Goal: Task Accomplishment & Management: Use online tool/utility

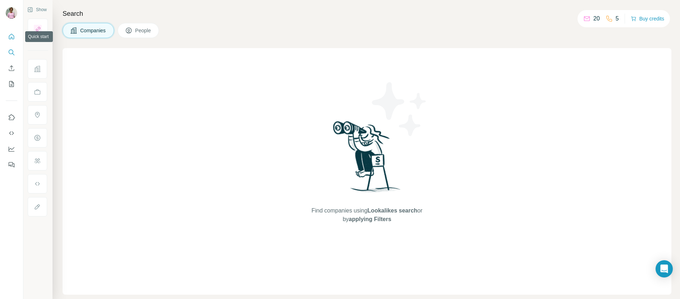
click at [7, 38] on button "Quick start" at bounding box center [12, 36] width 12 height 13
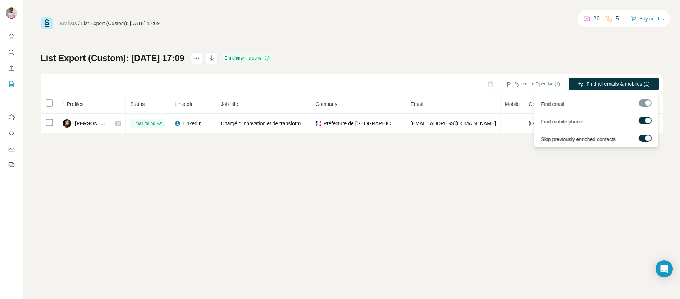
click at [645, 103] on div at bounding box center [645, 103] width 13 height 7
click at [645, 106] on div at bounding box center [645, 103] width 13 height 7
click at [643, 102] on div at bounding box center [645, 103] width 13 height 7
click at [607, 83] on span "Find all emails & mobiles (1)" at bounding box center [617, 84] width 63 height 7
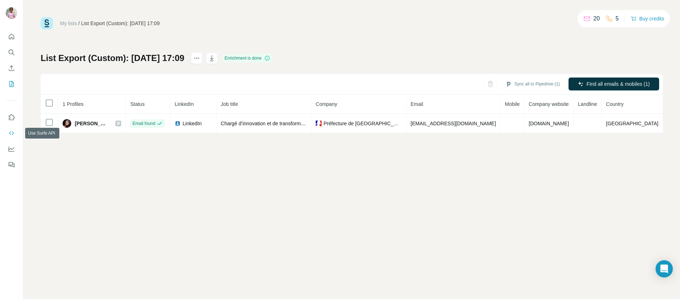
click at [13, 134] on icon "Use Surfe API" at bounding box center [11, 134] width 5 height 4
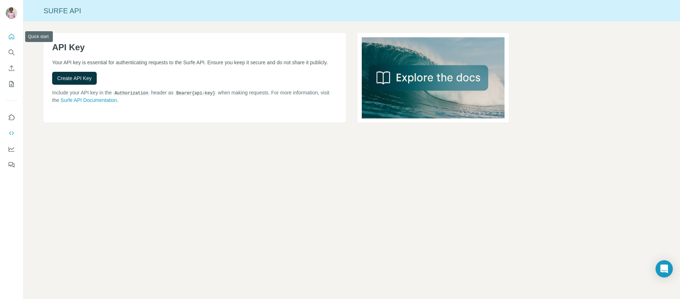
click at [14, 38] on icon "Quick start" at bounding box center [11, 36] width 5 height 5
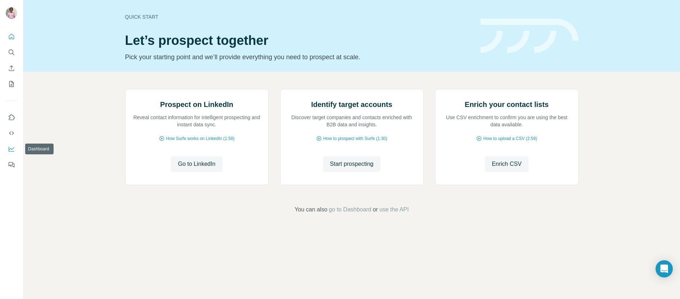
click at [12, 149] on icon "Dashboard" at bounding box center [12, 148] width 6 height 3
click at [664, 267] on icon "Open Intercom Messenger" at bounding box center [664, 269] width 8 height 9
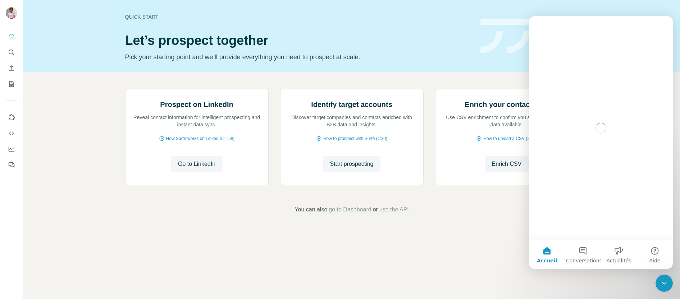
click at [458, 53] on p "Pick your starting point and we’ll provide everything you need to prospect at s…" at bounding box center [298, 57] width 347 height 10
click at [414, 47] on h1 "Let’s prospect together" at bounding box center [298, 40] width 347 height 14
click at [65, 39] on div "Quick start Let’s prospect together Pick your starting point and we’ll provide …" at bounding box center [351, 36] width 657 height 72
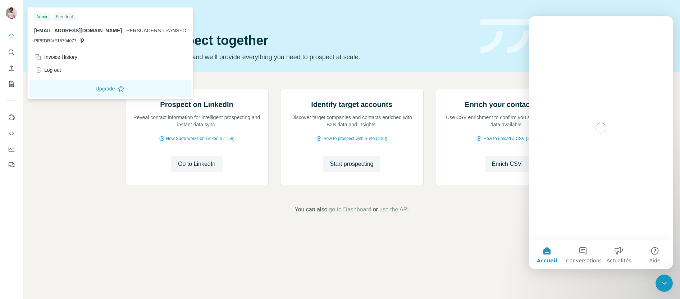
click at [9, 16] on img at bounding box center [12, 13] width 12 height 12
click at [10, 40] on icon "Quick start" at bounding box center [11, 36] width 7 height 7
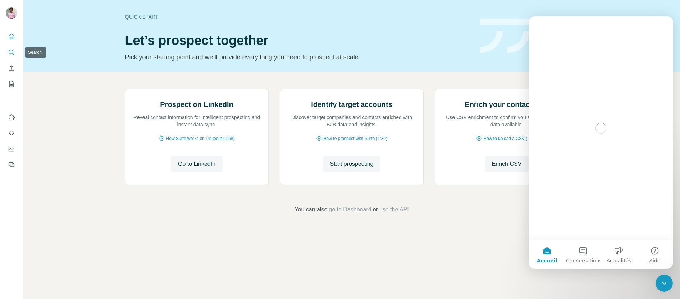
click at [13, 58] on button "Search" at bounding box center [12, 52] width 12 height 13
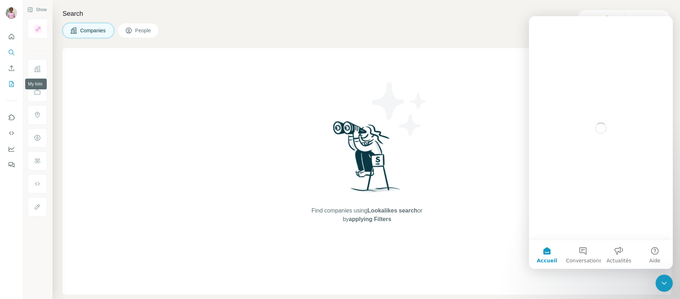
click at [10, 84] on icon "My lists" at bounding box center [11, 84] width 7 height 7
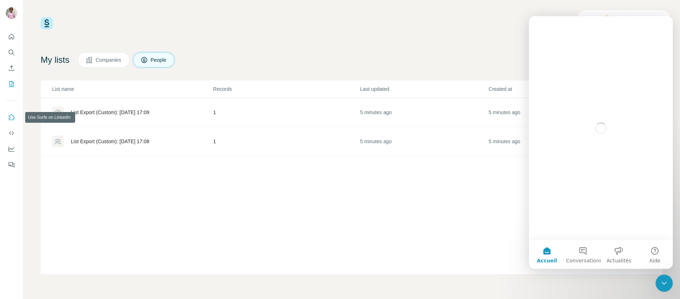
click at [12, 117] on icon "Use Surfe on LinkedIn" at bounding box center [11, 117] width 7 height 7
click at [118, 111] on div "List Export (Custom): 28/08/2025 17:09" at bounding box center [110, 112] width 78 height 7
